Goal: Task Accomplishment & Management: Manage account settings

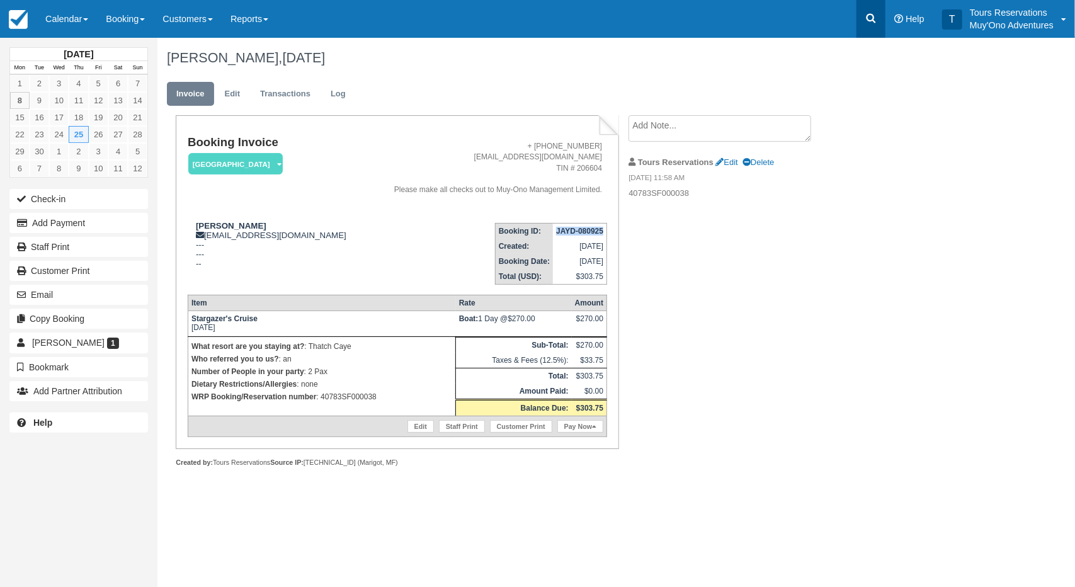
click at [873, 14] on icon at bounding box center [870, 18] width 13 height 13
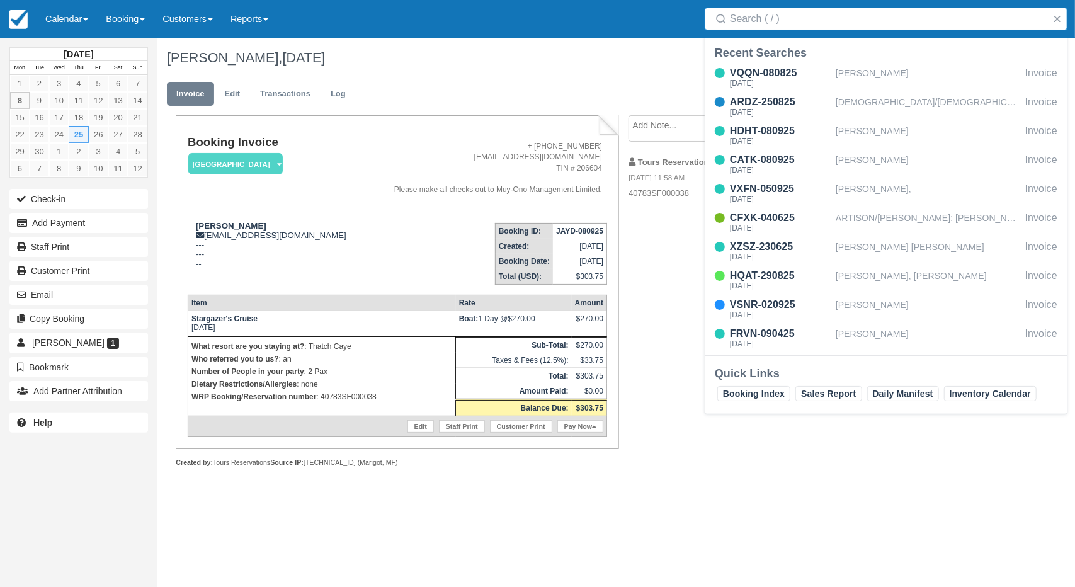
click at [832, 16] on input "Search" at bounding box center [888, 19] width 317 height 23
type input "[PERSON_NAME]"
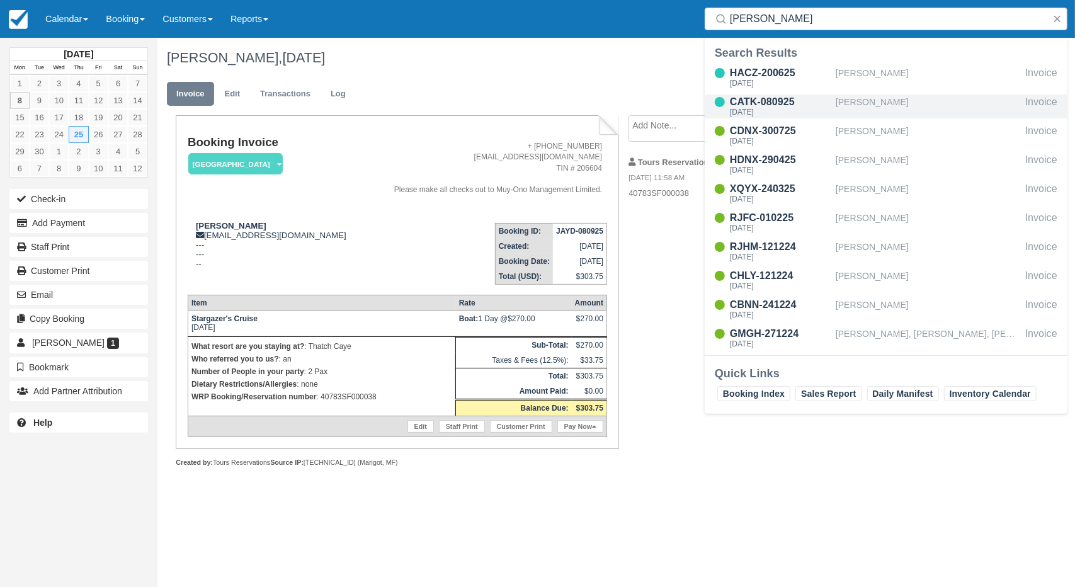
click at [861, 103] on div "[PERSON_NAME]" at bounding box center [927, 106] width 184 height 24
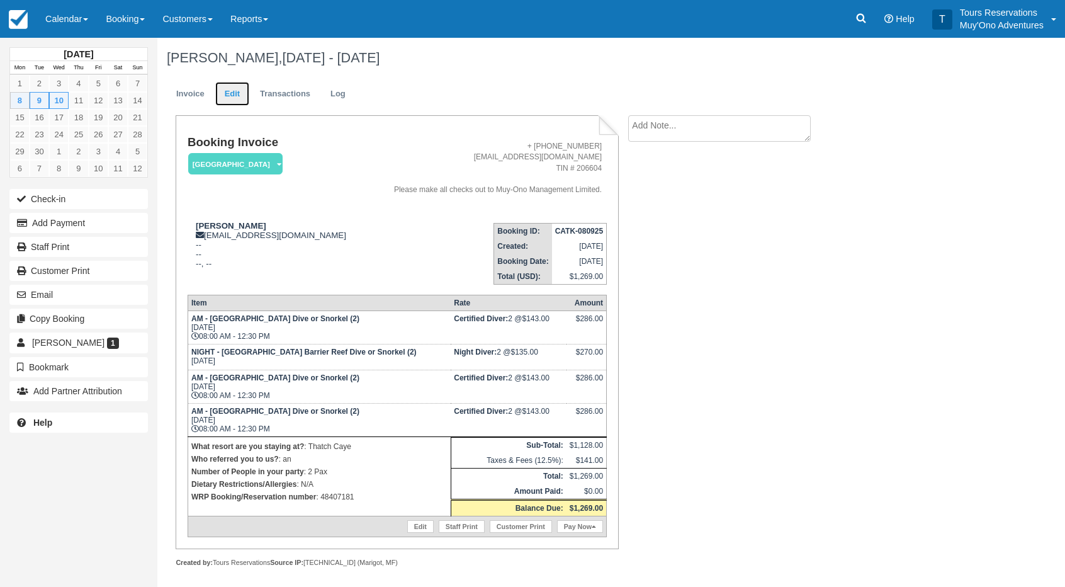
click at [232, 91] on link "Edit" at bounding box center [232, 94] width 34 height 25
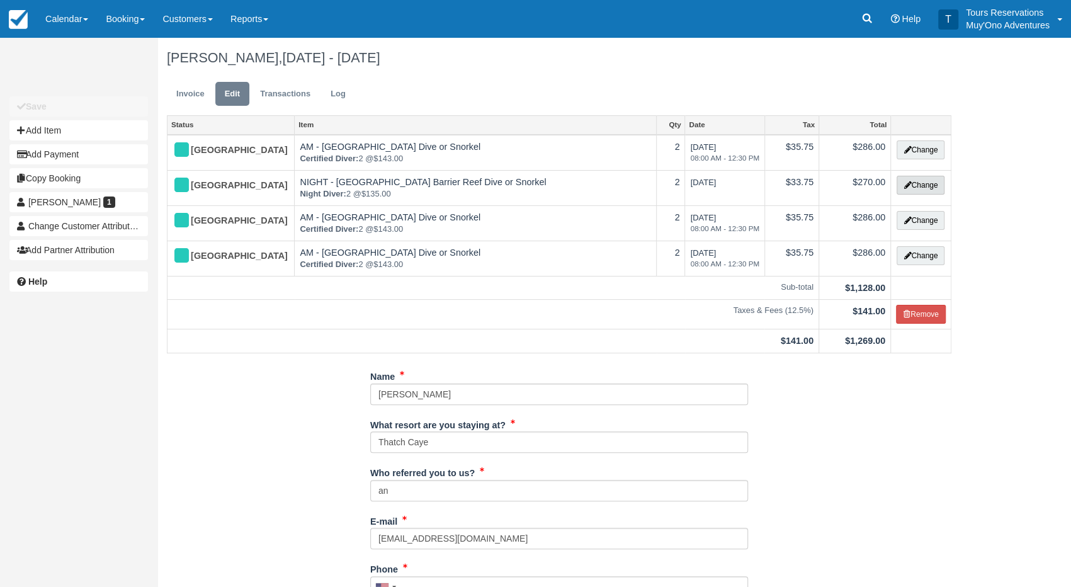
click at [917, 184] on button "Change" at bounding box center [921, 185] width 48 height 19
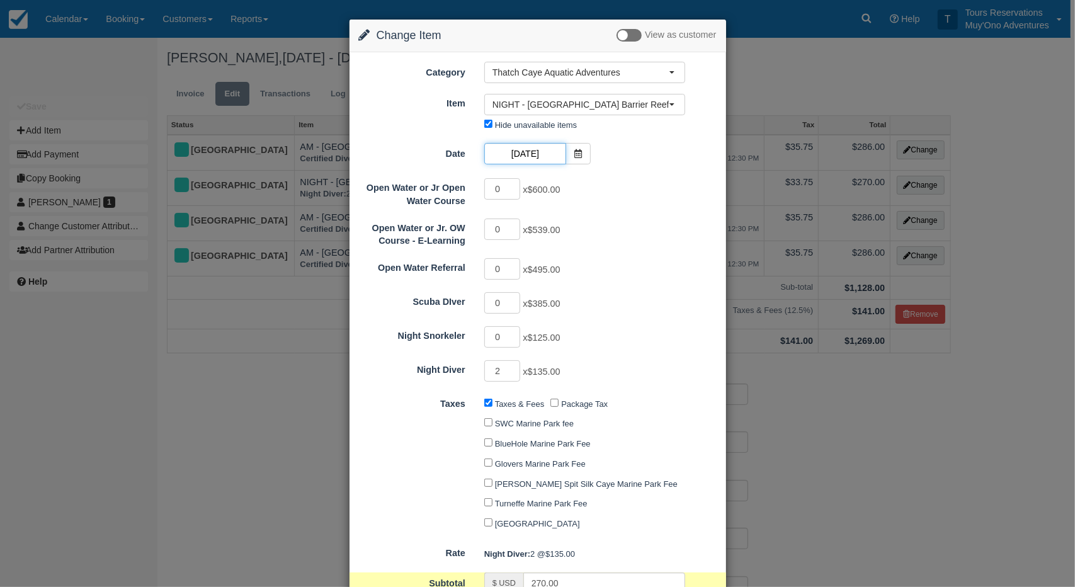
click at [533, 156] on input "09/08/25" at bounding box center [525, 153] width 82 height 21
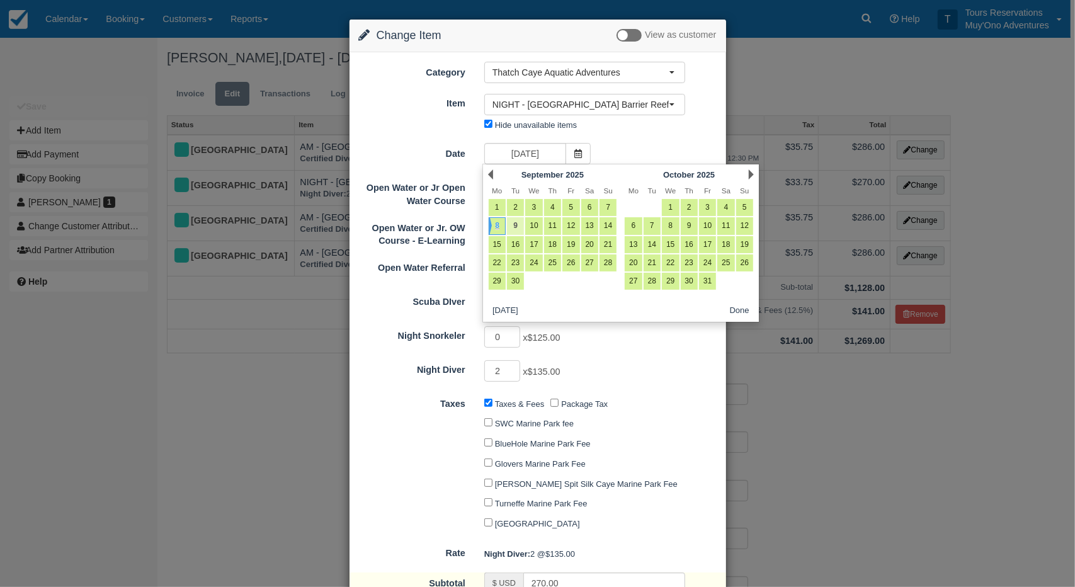
click at [514, 222] on link "9" at bounding box center [515, 225] width 17 height 17
type input "09/09/25"
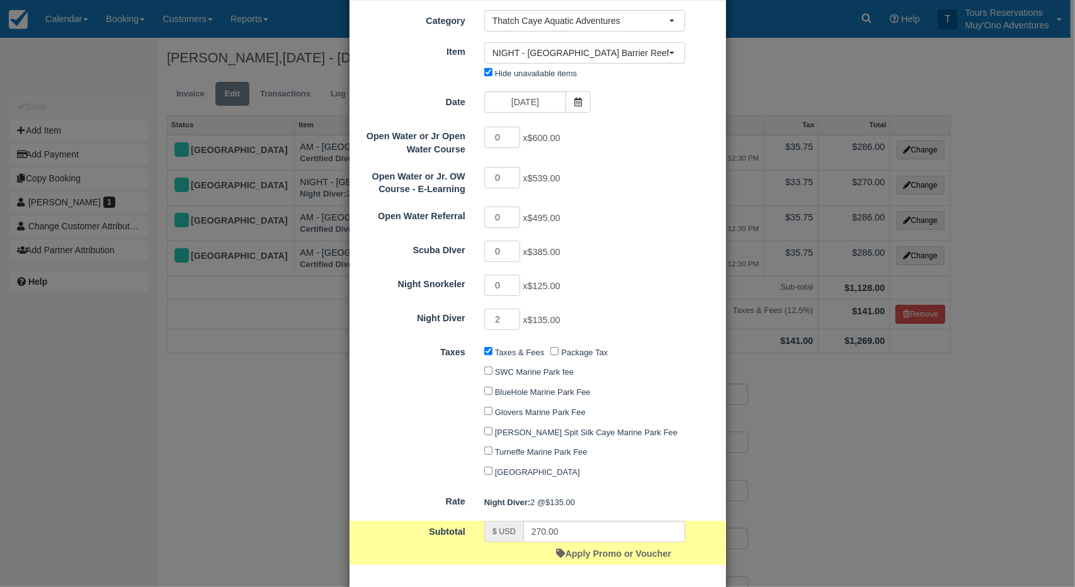
scroll to position [112, 0]
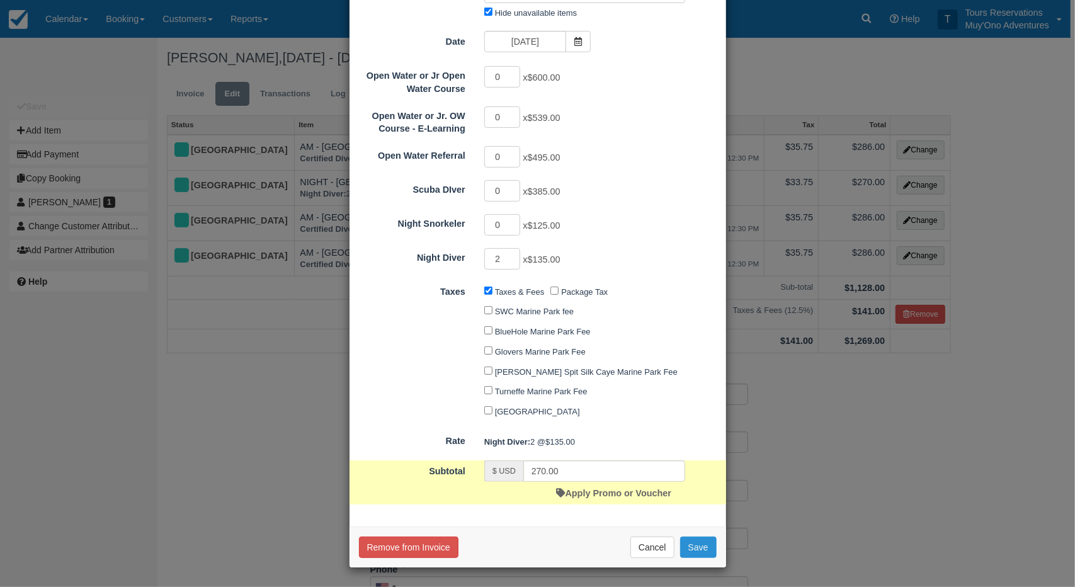
click at [701, 550] on button "Save" at bounding box center [698, 546] width 37 height 21
checkbox input "false"
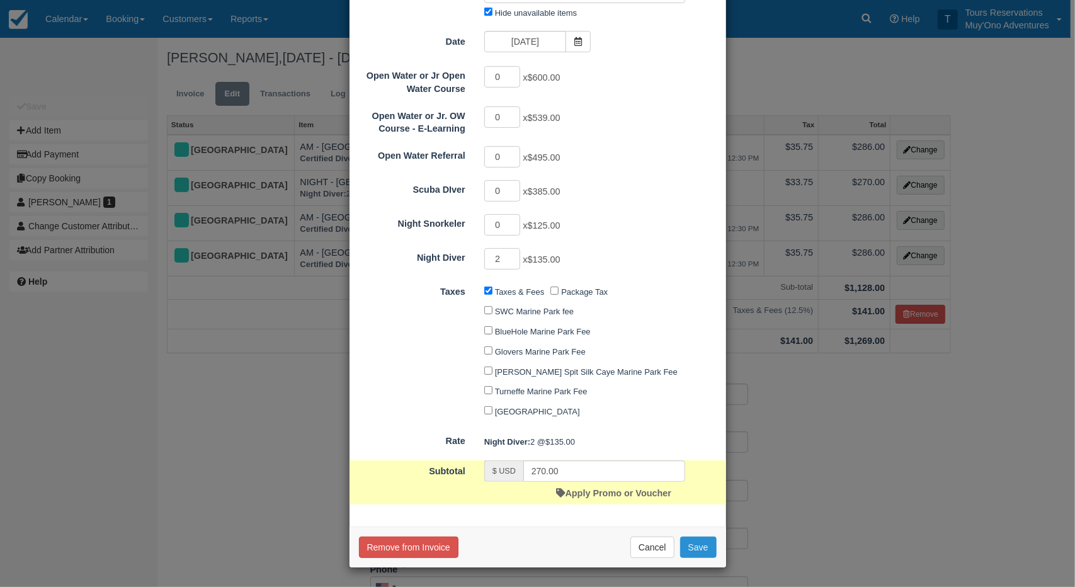
checkbox input "false"
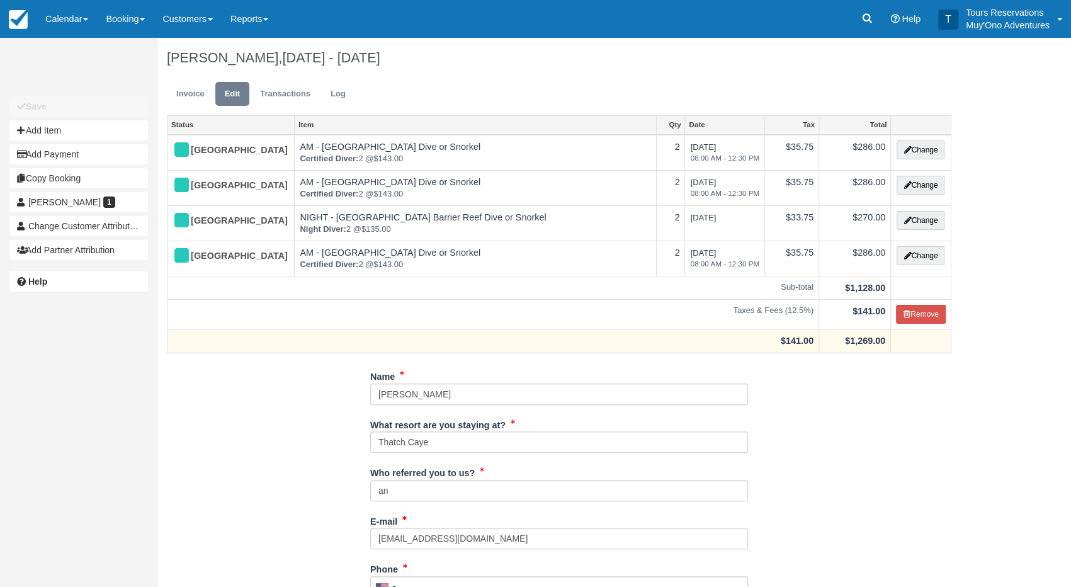
click at [325, 349] on td "$141.00" at bounding box center [493, 341] width 652 height 24
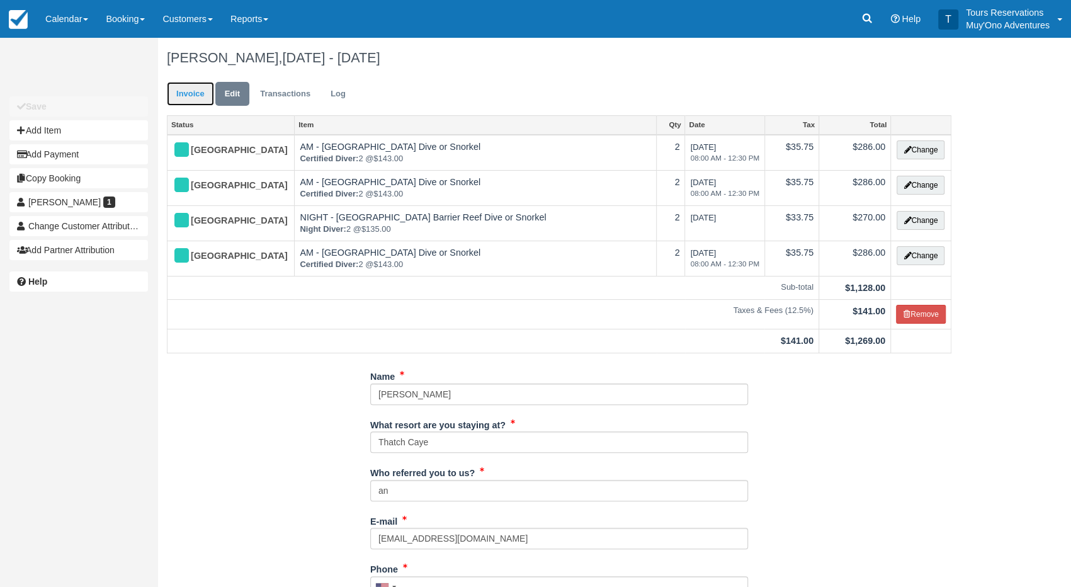
click at [200, 89] on link "Invoice" at bounding box center [190, 94] width 47 height 25
